Goal: Task Accomplishment & Management: Manage account settings

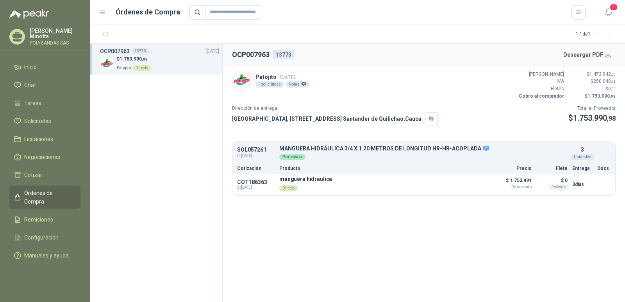
click at [269, 211] on section "OCP007963 13773 Descargar PDF Patojito [DATE] 1 solicitudes Notas Valor Bruto $…" at bounding box center [424, 173] width 402 height 258
click at [36, 116] on link "Solicitudes" at bounding box center [44, 121] width 71 height 15
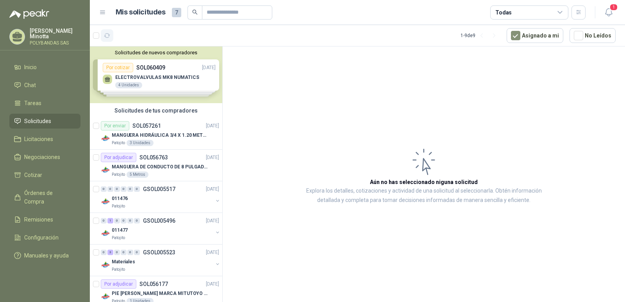
click at [109, 36] on icon "button" at bounding box center [107, 35] width 7 height 7
click at [471, 94] on article "Aún no has seleccionado niguna solicitud Explora los detalles, cotizaciones y a…" at bounding box center [424, 175] width 402 height 258
click at [612, 9] on span "1" at bounding box center [613, 7] width 9 height 7
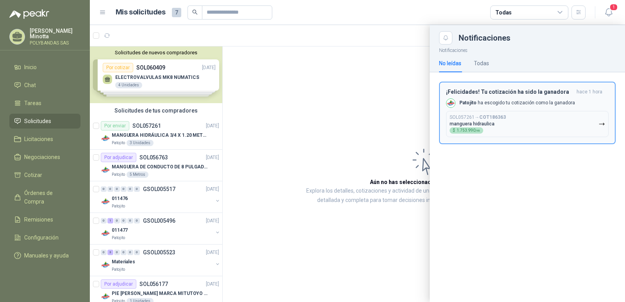
click at [512, 92] on h3 "¡Felicidades! Tu cotización ha sido la ganadora" at bounding box center [509, 92] width 127 height 7
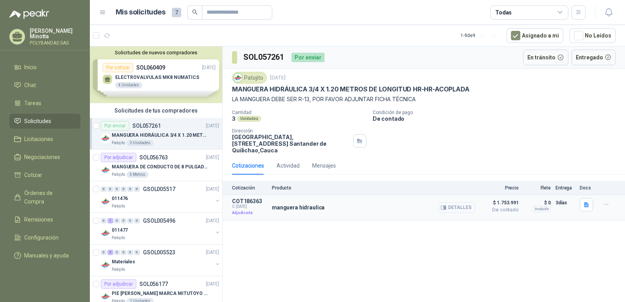
click at [453, 202] on button "Detalles" at bounding box center [456, 207] width 37 height 11
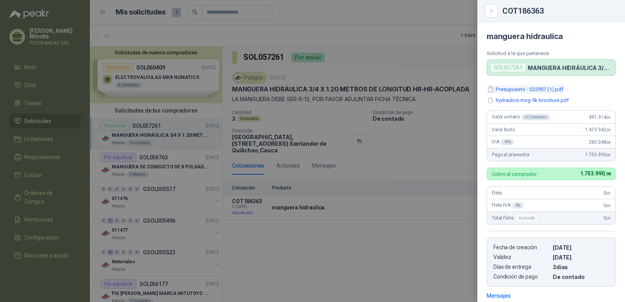
click at [509, 91] on button "Presupuesto - S22957 (1).pdf" at bounding box center [525, 89] width 77 height 8
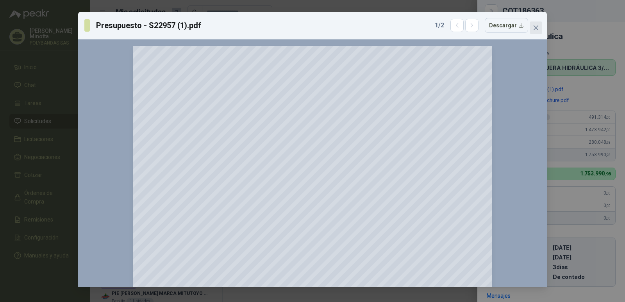
click at [535, 30] on icon "close" at bounding box center [536, 28] width 6 height 6
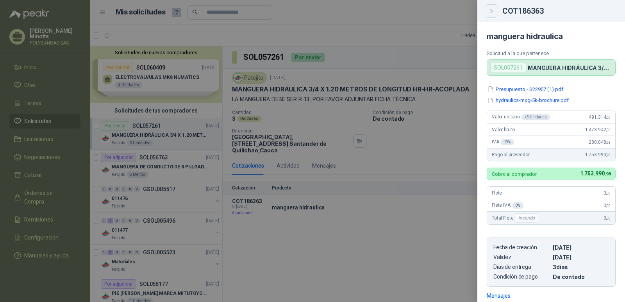
click at [493, 15] on button "Close" at bounding box center [491, 10] width 13 height 13
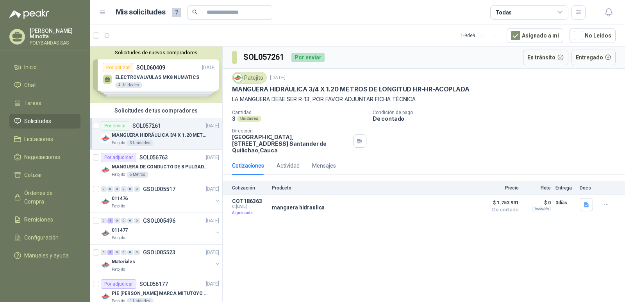
click at [37, 38] on p "[PERSON_NAME]" at bounding box center [55, 33] width 51 height 11
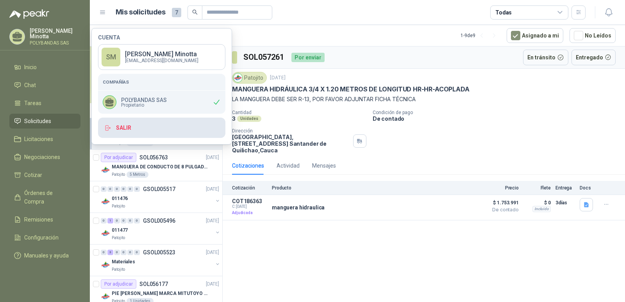
click at [131, 128] on button "Salir" at bounding box center [161, 128] width 127 height 20
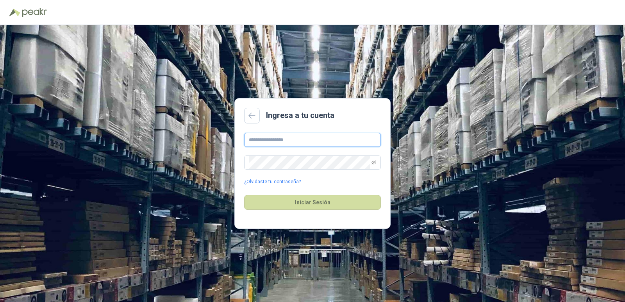
type input "**********"
click at [313, 206] on button "Iniciar Sesión" at bounding box center [312, 202] width 137 height 15
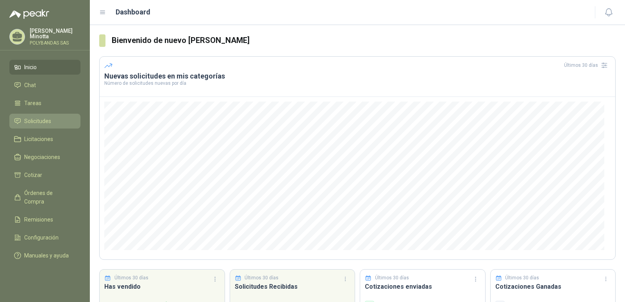
click at [29, 125] on link "Solicitudes" at bounding box center [44, 121] width 71 height 15
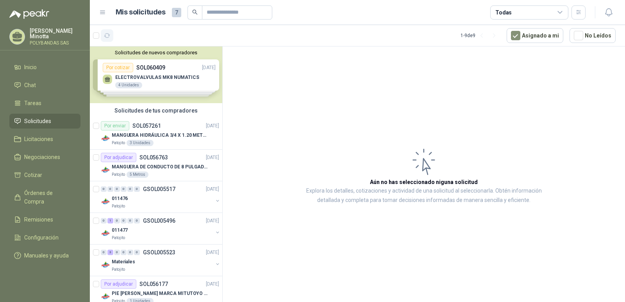
click at [108, 35] on icon "button" at bounding box center [107, 35] width 7 height 7
click at [122, 51] on button "Solicitudes de nuevos compradores" at bounding box center [156, 53] width 126 height 6
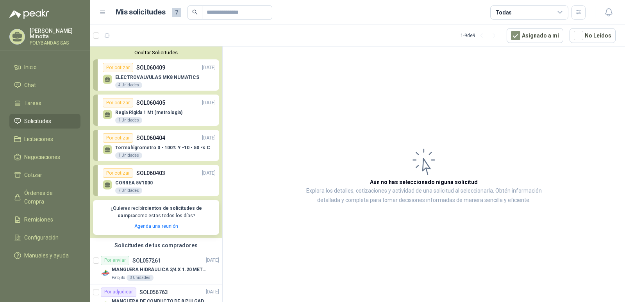
click at [115, 68] on div "Por cotizar" at bounding box center [118, 67] width 30 height 9
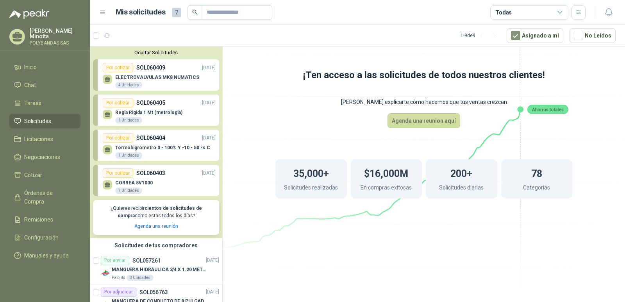
click at [143, 69] on p "SOL060409" at bounding box center [150, 67] width 29 height 9
click at [142, 76] on p "ELECTROVALVULAS MK8 NUMATICS" at bounding box center [157, 77] width 84 height 5
click at [109, 38] on icon "button" at bounding box center [107, 35] width 7 height 7
click at [151, 56] on div "Ocultar Solicitudes Por cotizar SOL060409 [DATE] ELECTROVALVULAS MK8 NUMATICS …" at bounding box center [156, 141] width 132 height 191
click at [154, 51] on button "Ocultar Solicitudes" at bounding box center [156, 53] width 126 height 6
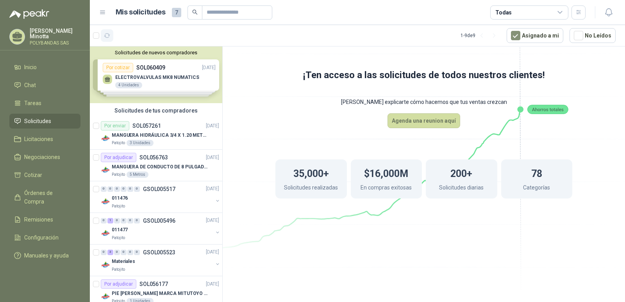
click at [108, 34] on icon "button" at bounding box center [107, 35] width 7 height 7
click at [41, 39] on p "[PERSON_NAME]" at bounding box center [55, 33] width 51 height 11
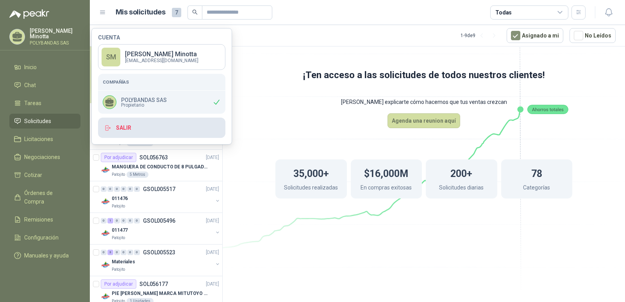
click at [127, 125] on button "Salir" at bounding box center [161, 128] width 127 height 20
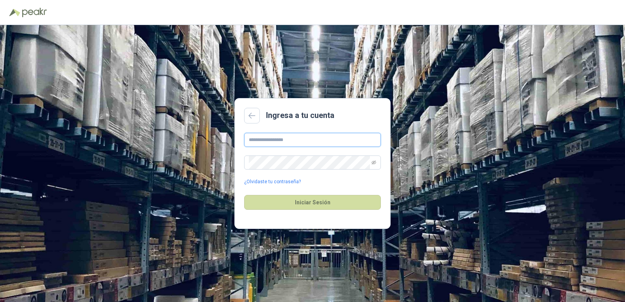
type input "**********"
